Goal: Information Seeking & Learning: Understand process/instructions

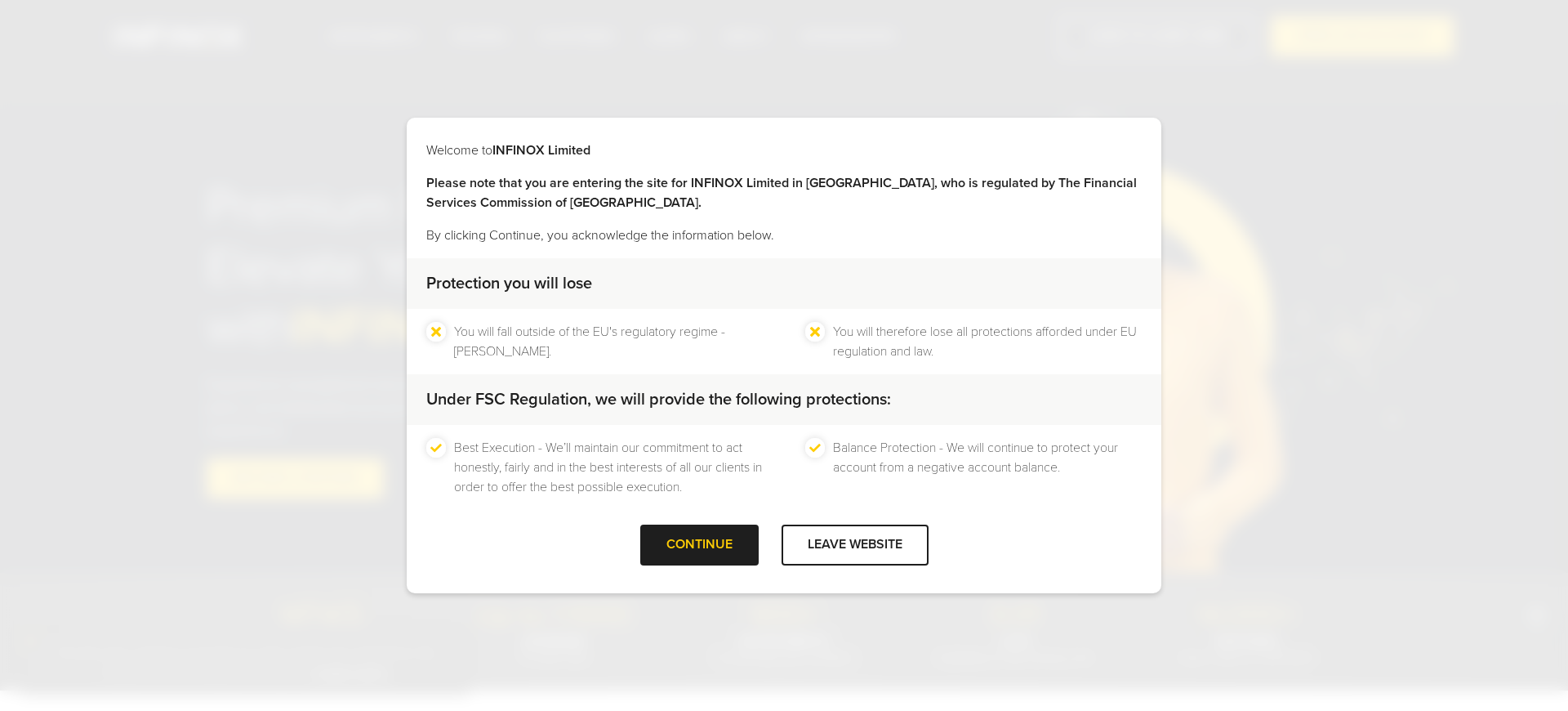
scroll to position [2572, 0]
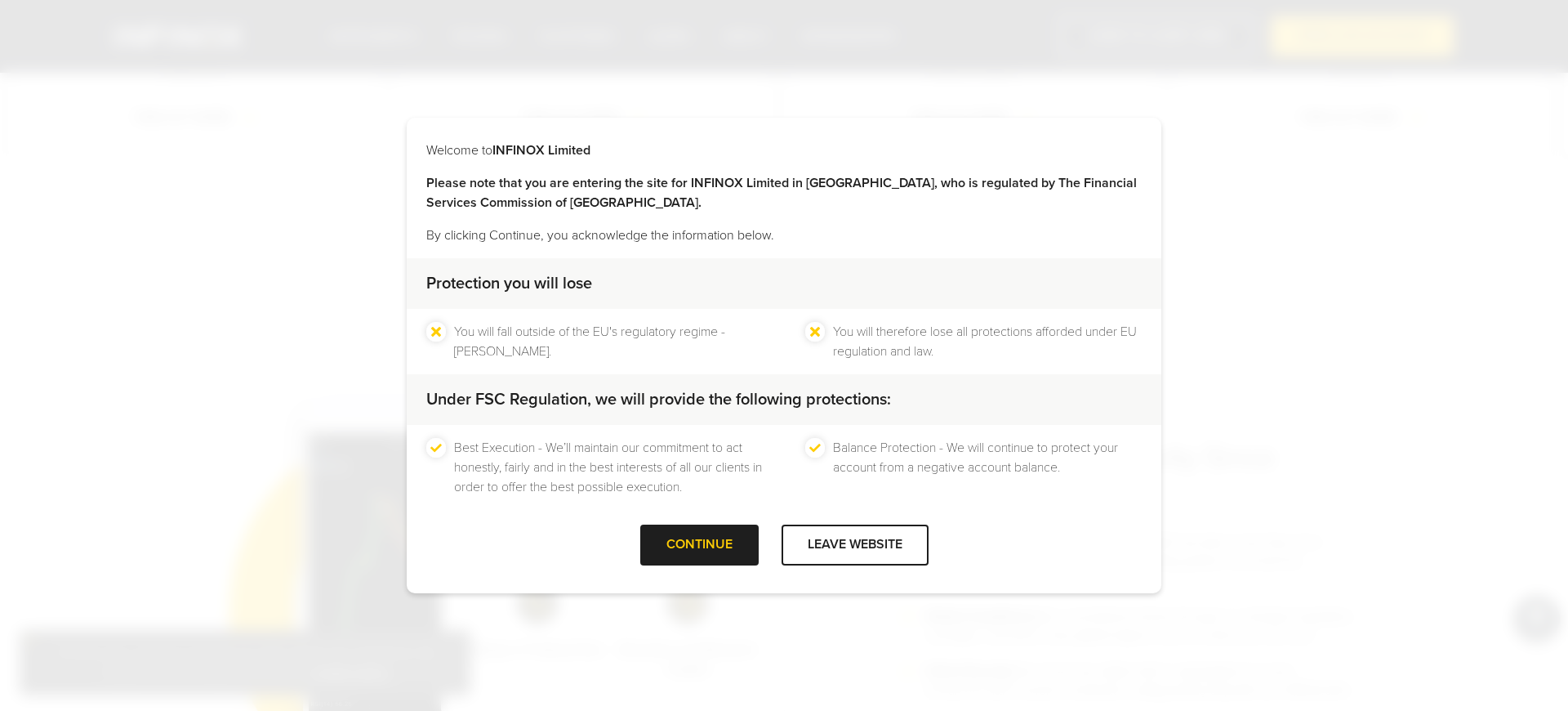
click at [546, 497] on div "Best Execution - We’ll maintain our commitment to act honestly, fairly and in t…" at bounding box center [784, 467] width 755 height 85
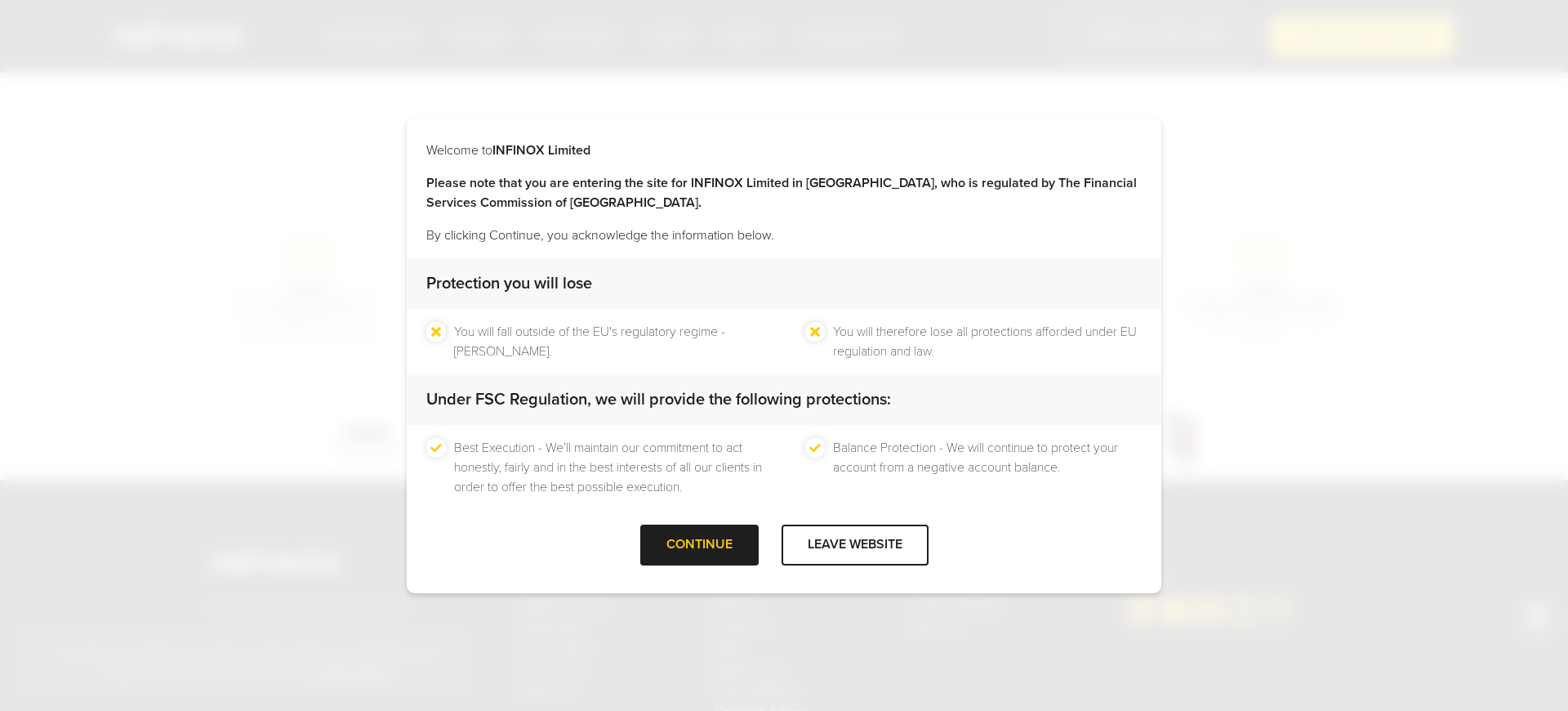
click at [546, 500] on div "Best Execution - We’ll maintain our commitment to act honestly, fairly and in t…" at bounding box center [784, 467] width 755 height 85
click at [546, 501] on div "Best Execution - We’ll maintain our commitment to act honestly, fairly and in t…" at bounding box center [784, 467] width 755 height 85
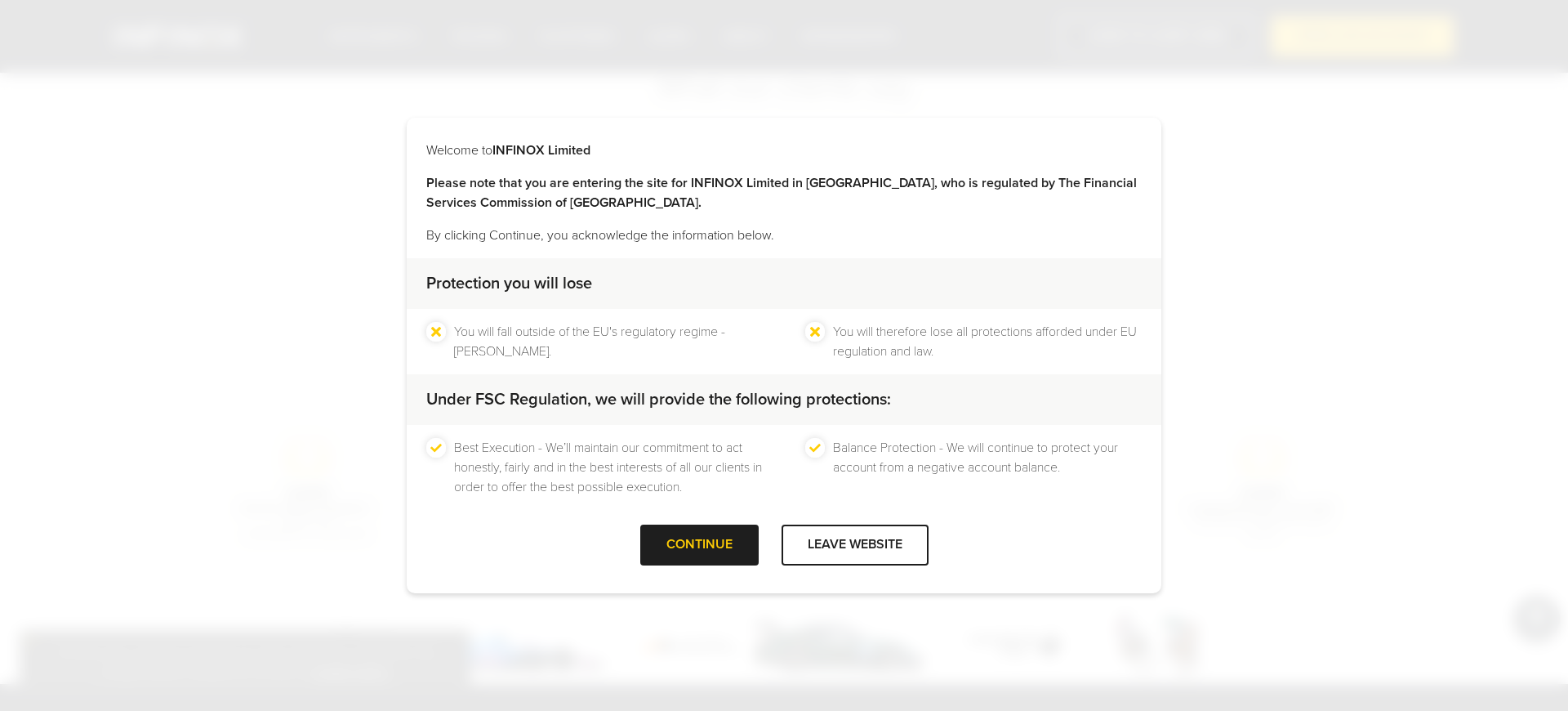
scroll to position [5214, 0]
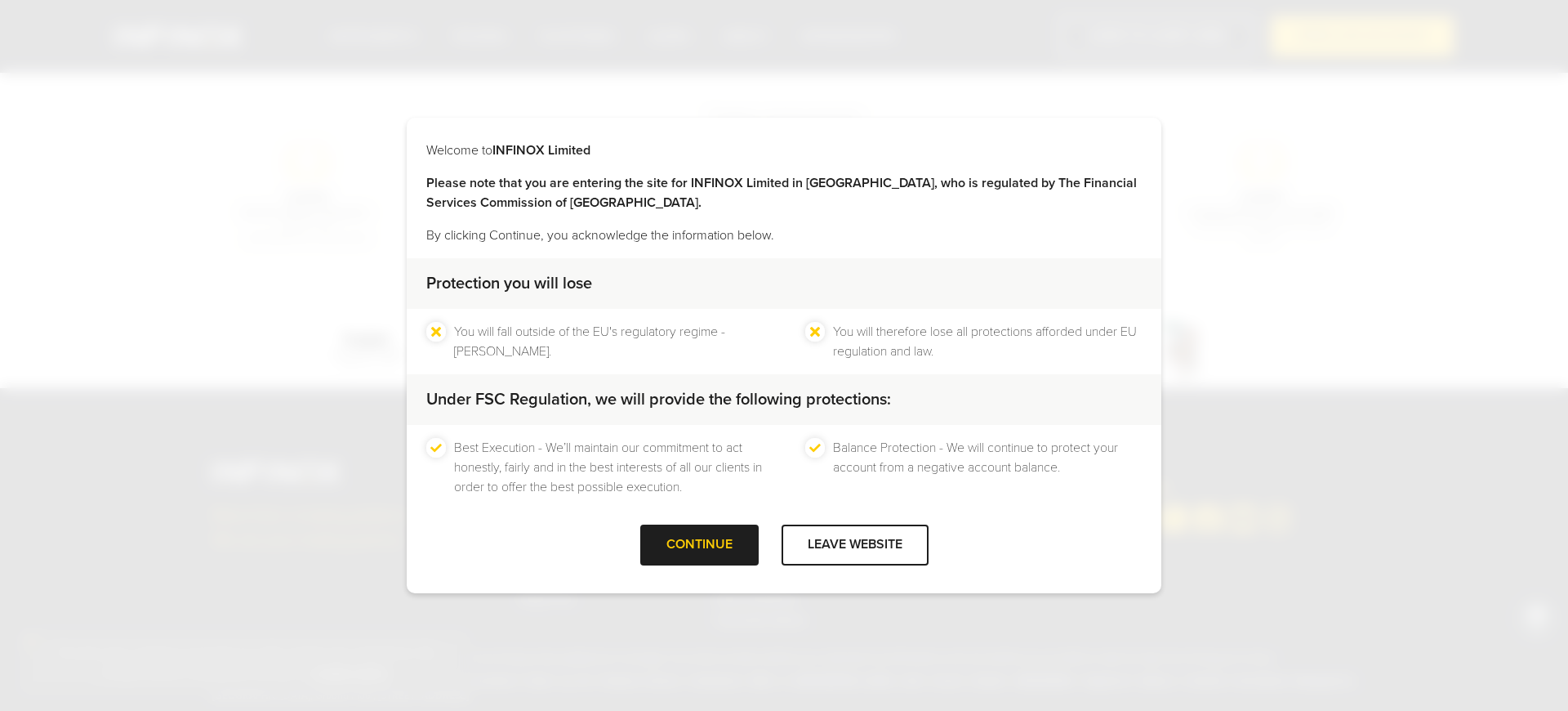
click at [784, 232] on p "By clicking Continue, you acknowledge the information below." at bounding box center [784, 235] width 716 height 20
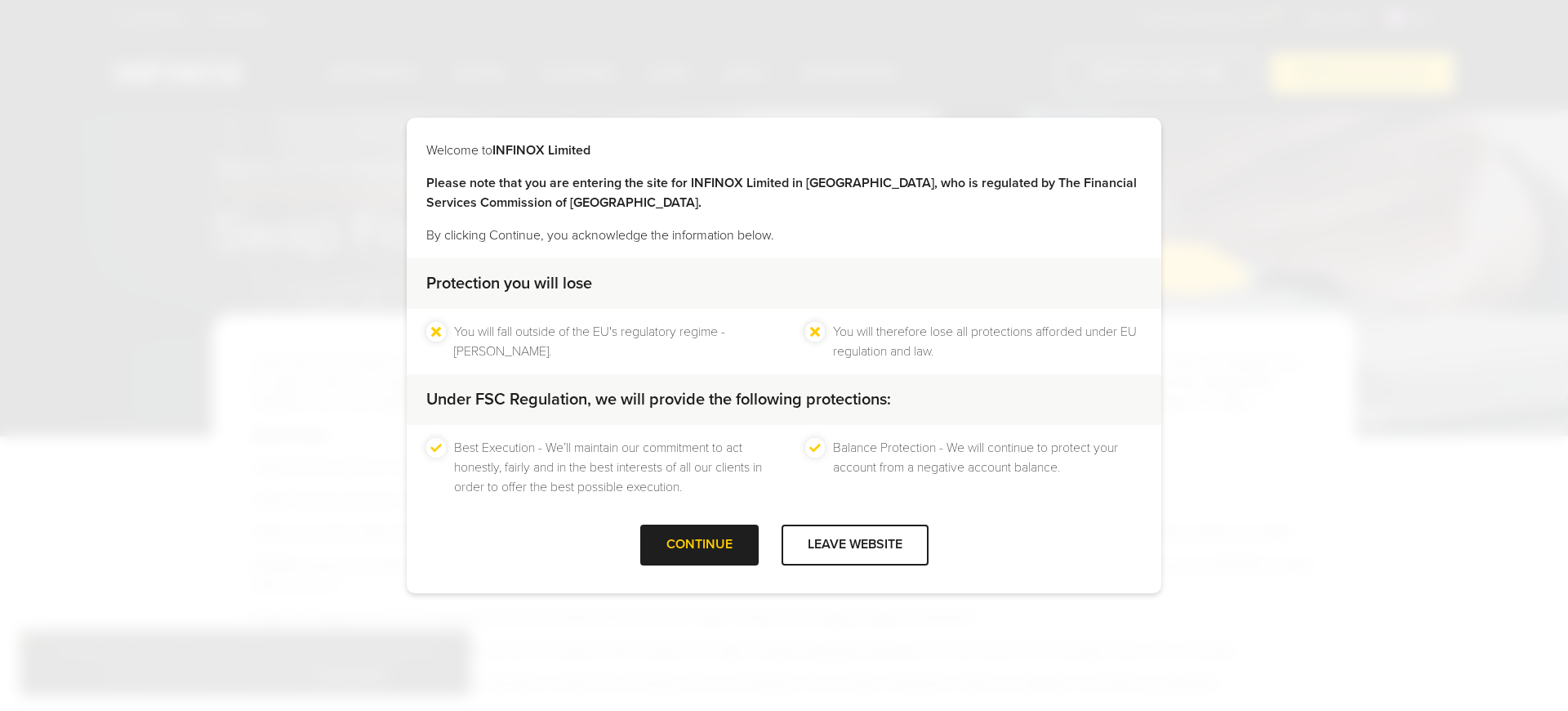
click at [784, 232] on p "By clicking Continue, you acknowledge the information below." at bounding box center [784, 235] width 716 height 20
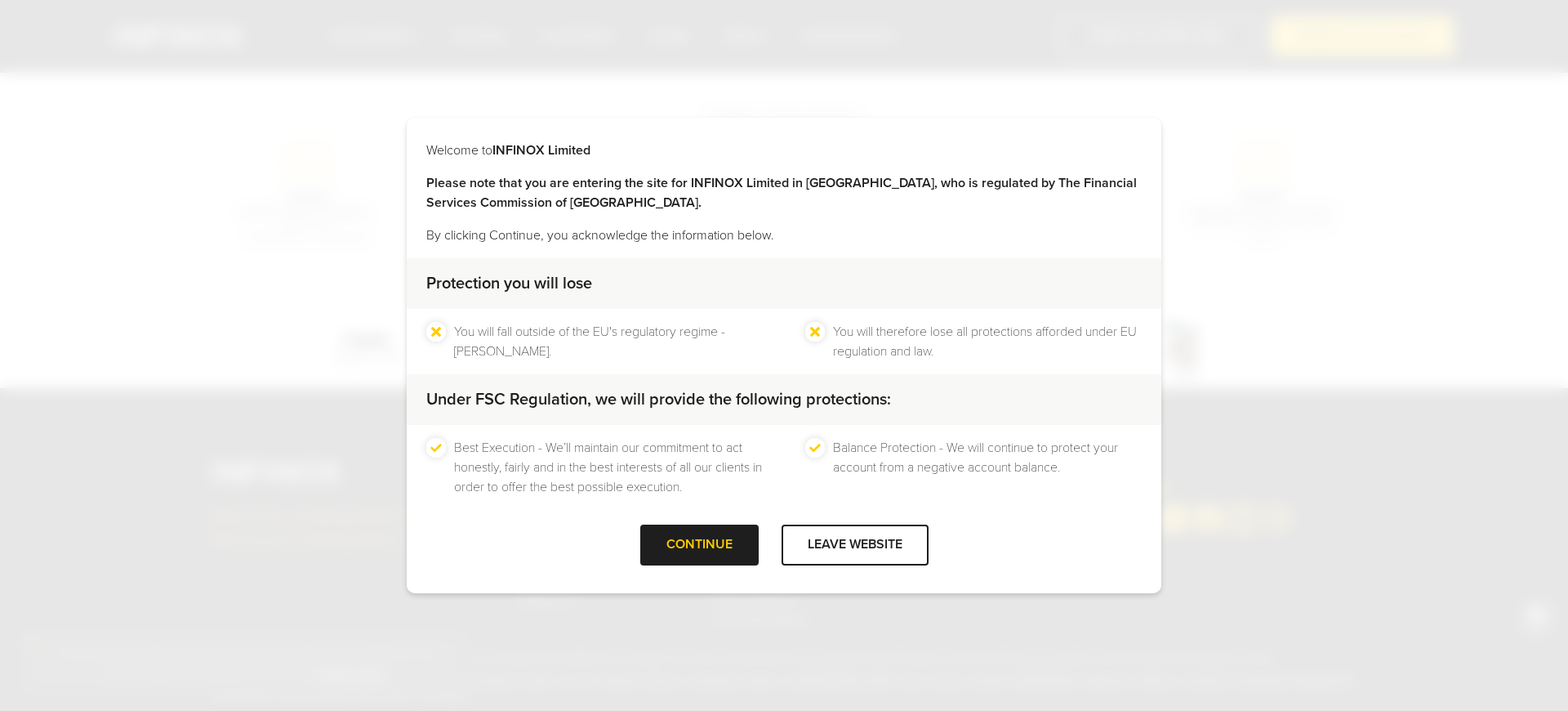
click at [784, 232] on p "By clicking Continue, you acknowledge the information below." at bounding box center [784, 235] width 716 height 20
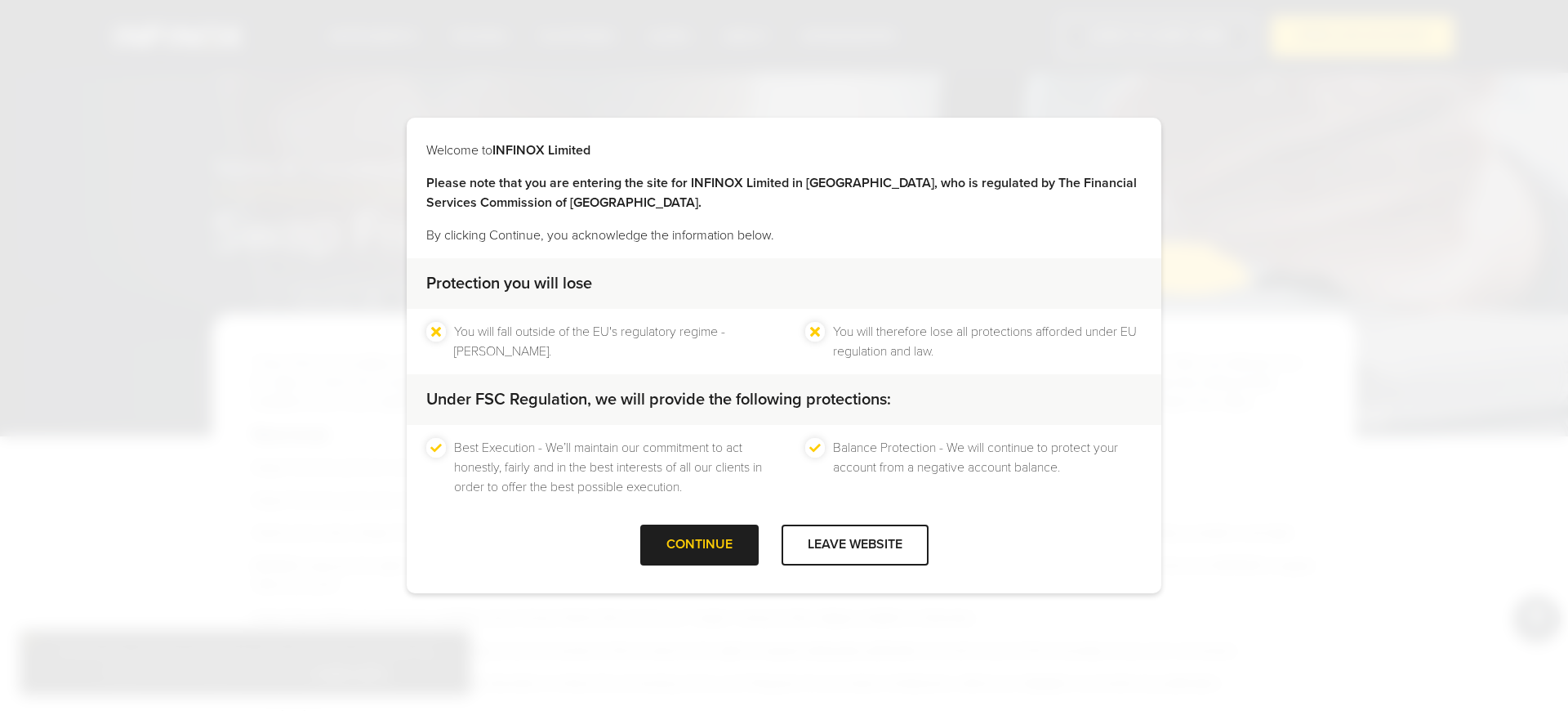
scroll to position [1065, 0]
